Goal: Download file/media

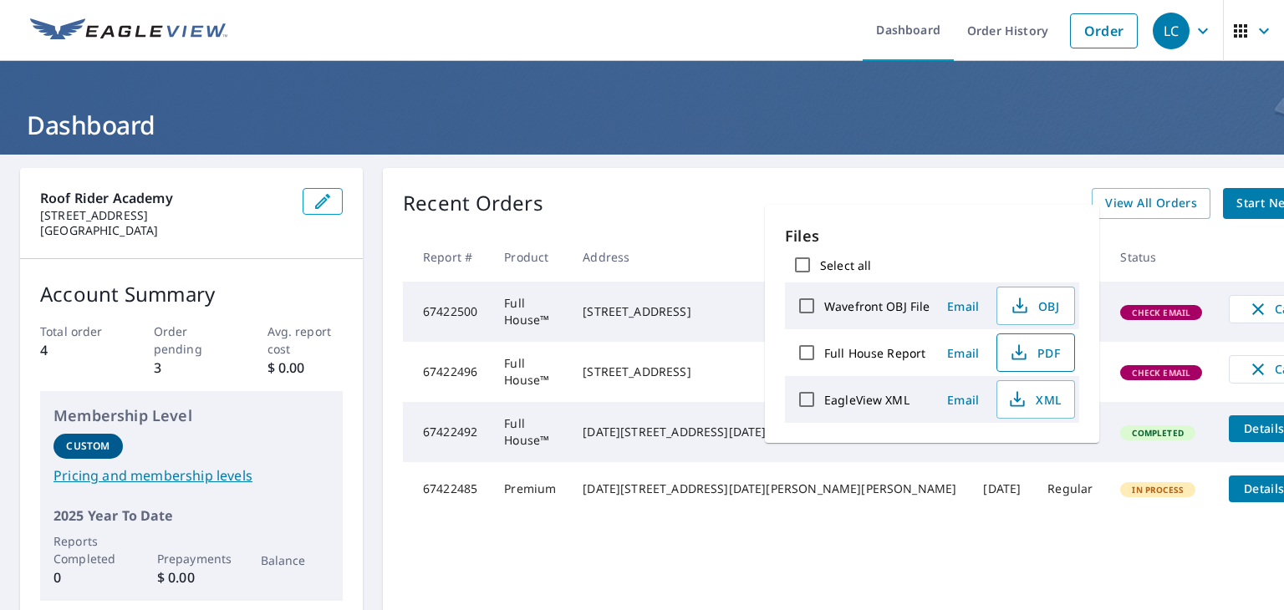
click at [1030, 354] on span "PDF" at bounding box center [1035, 353] width 54 height 20
click at [884, 124] on h1 "Dashboard" at bounding box center [642, 125] width 1244 height 34
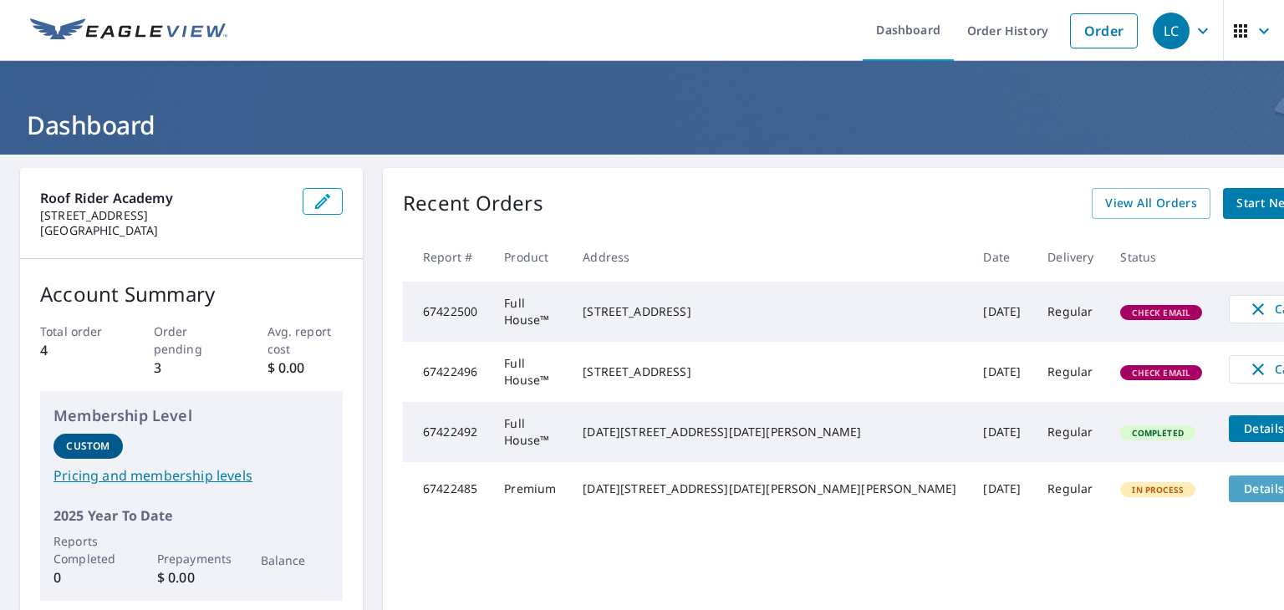
click at [1239, 490] on span "Details" at bounding box center [1264, 489] width 50 height 16
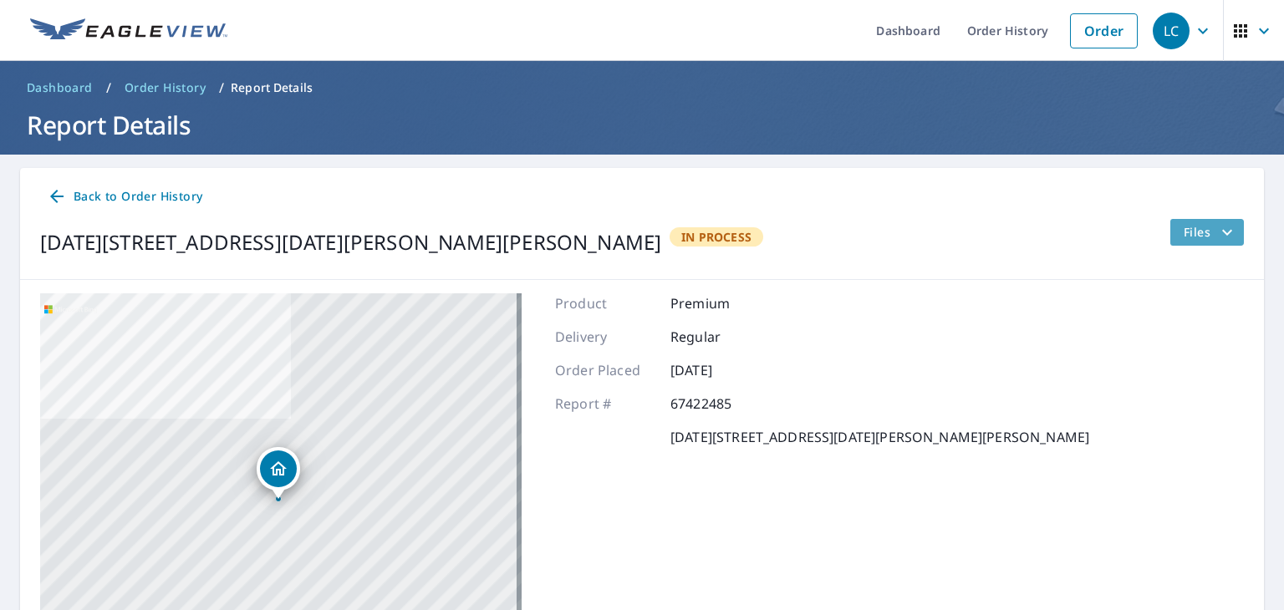
click at [1196, 233] on span "Files" at bounding box center [1211, 232] width 54 height 20
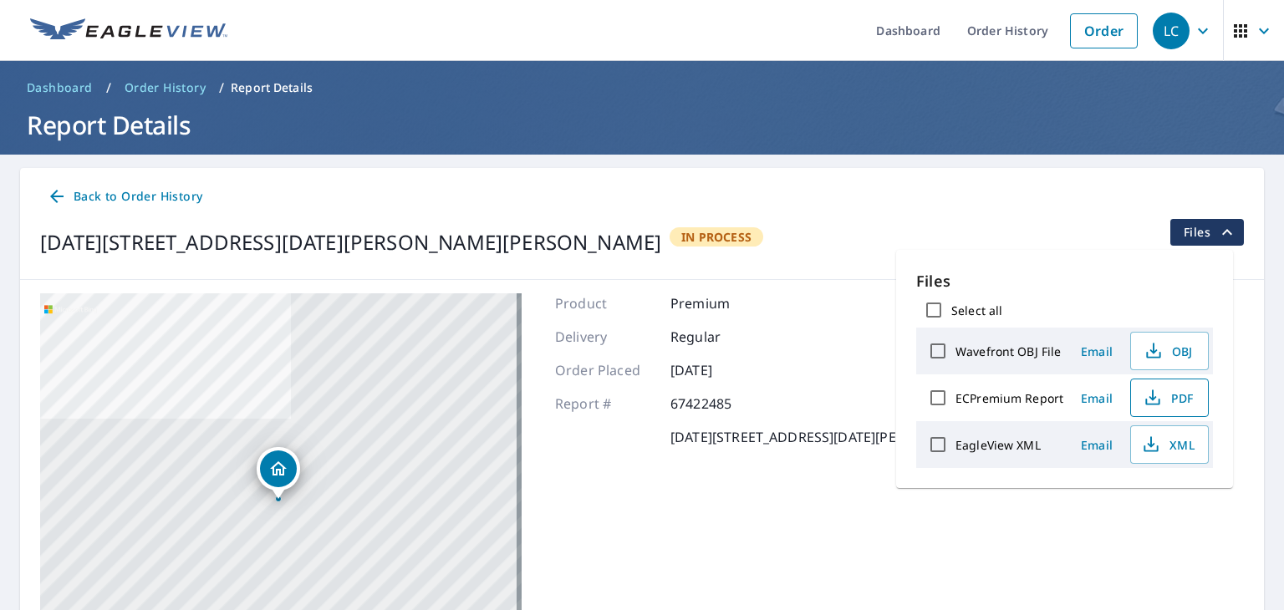
click at [1175, 404] on span "PDF" at bounding box center [1168, 398] width 54 height 20
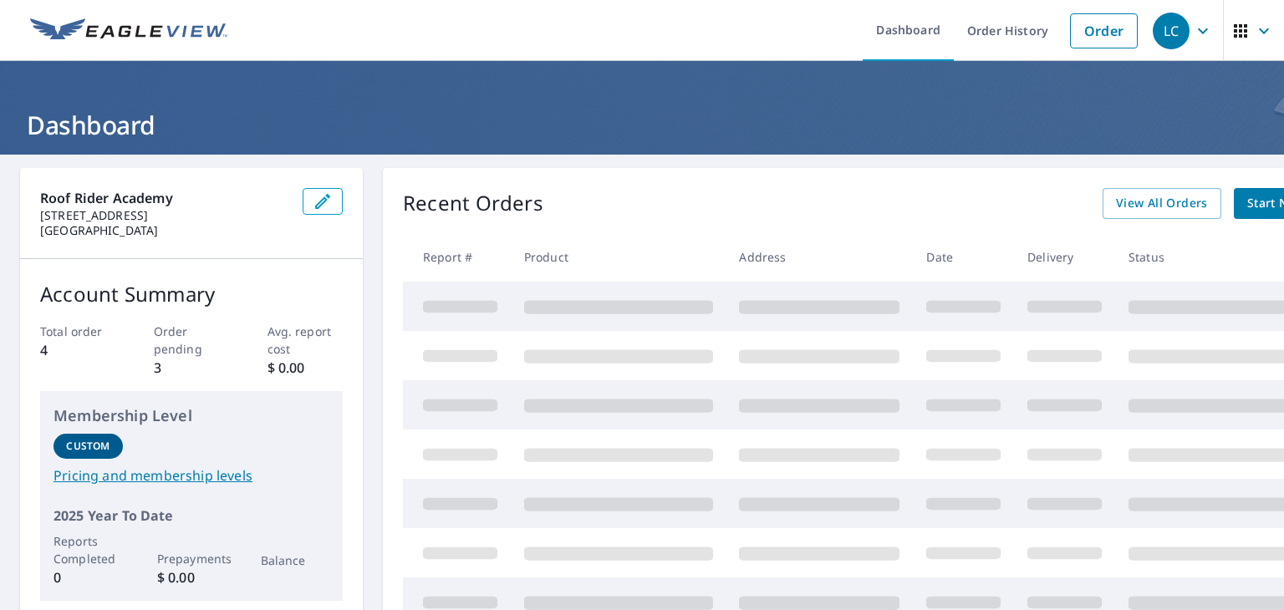
click at [724, 185] on div "Recent Orders View All Orders Start New Order Report # Product Address Date Del…" at bounding box center [880, 481] width 995 height 627
